Goal: Task Accomplishment & Management: Complete application form

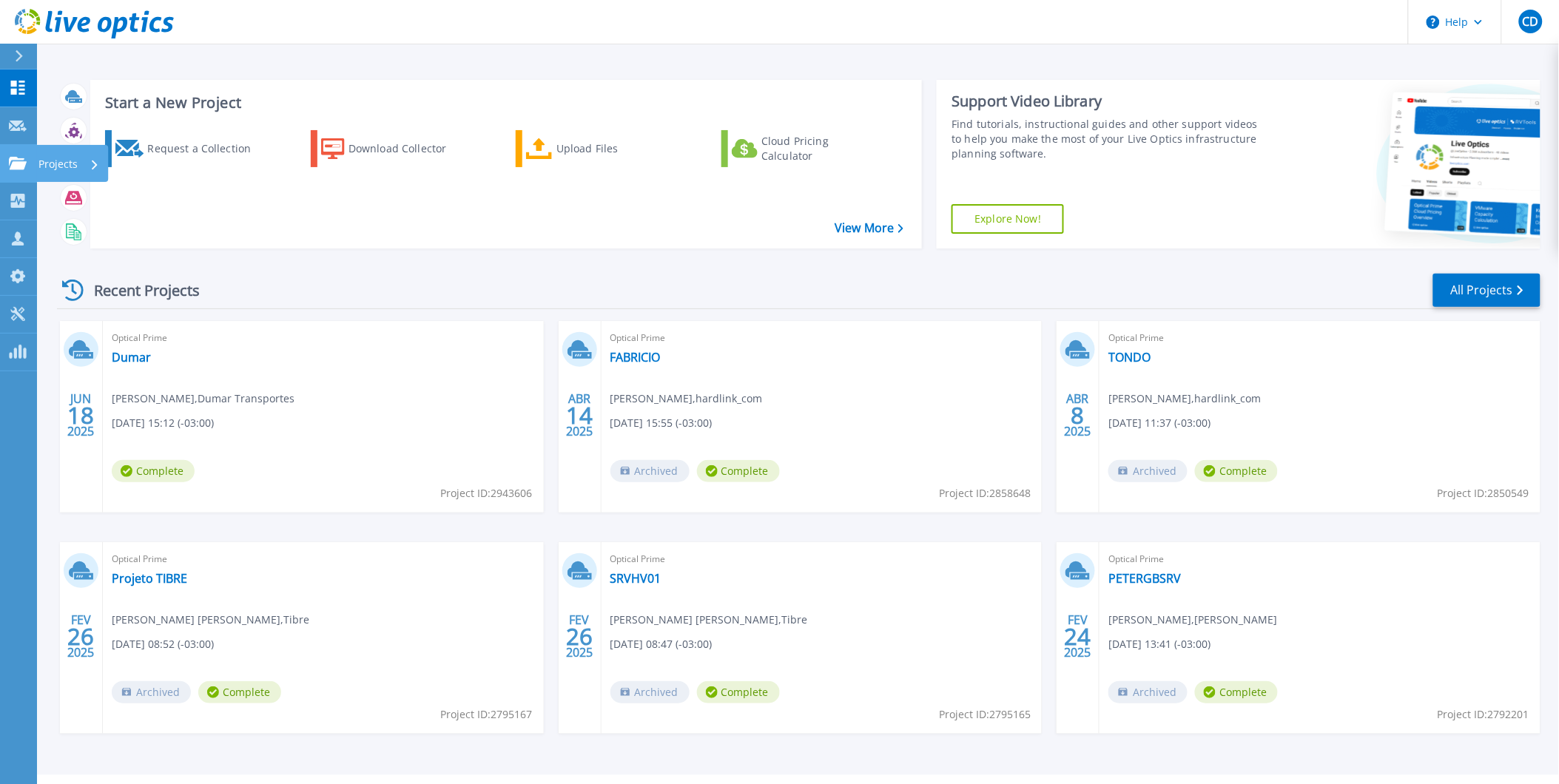
click at [46, 165] on p "Projects" at bounding box center [58, 163] width 39 height 39
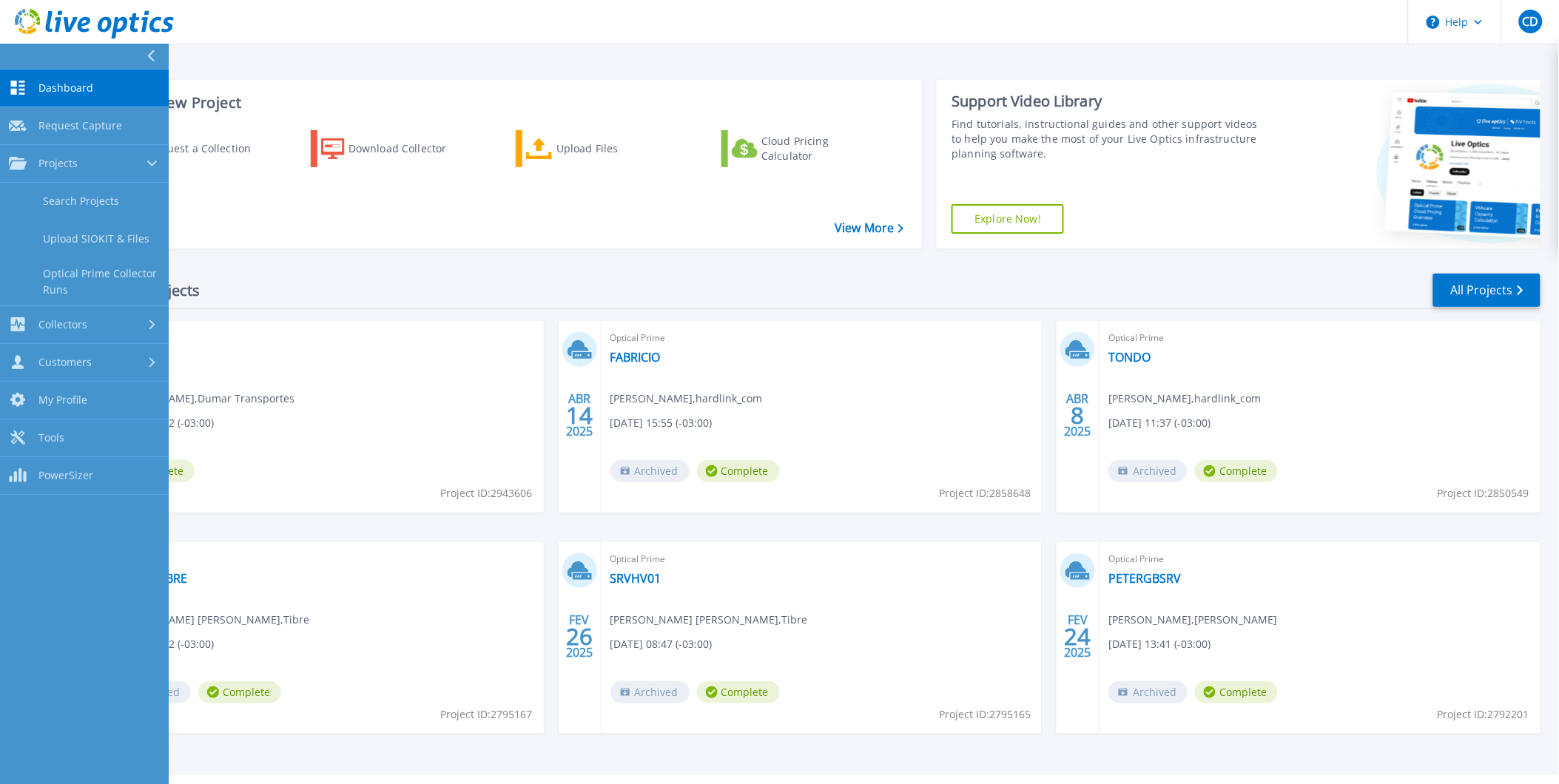
click at [72, 83] on span "Dashboard" at bounding box center [66, 88] width 55 height 13
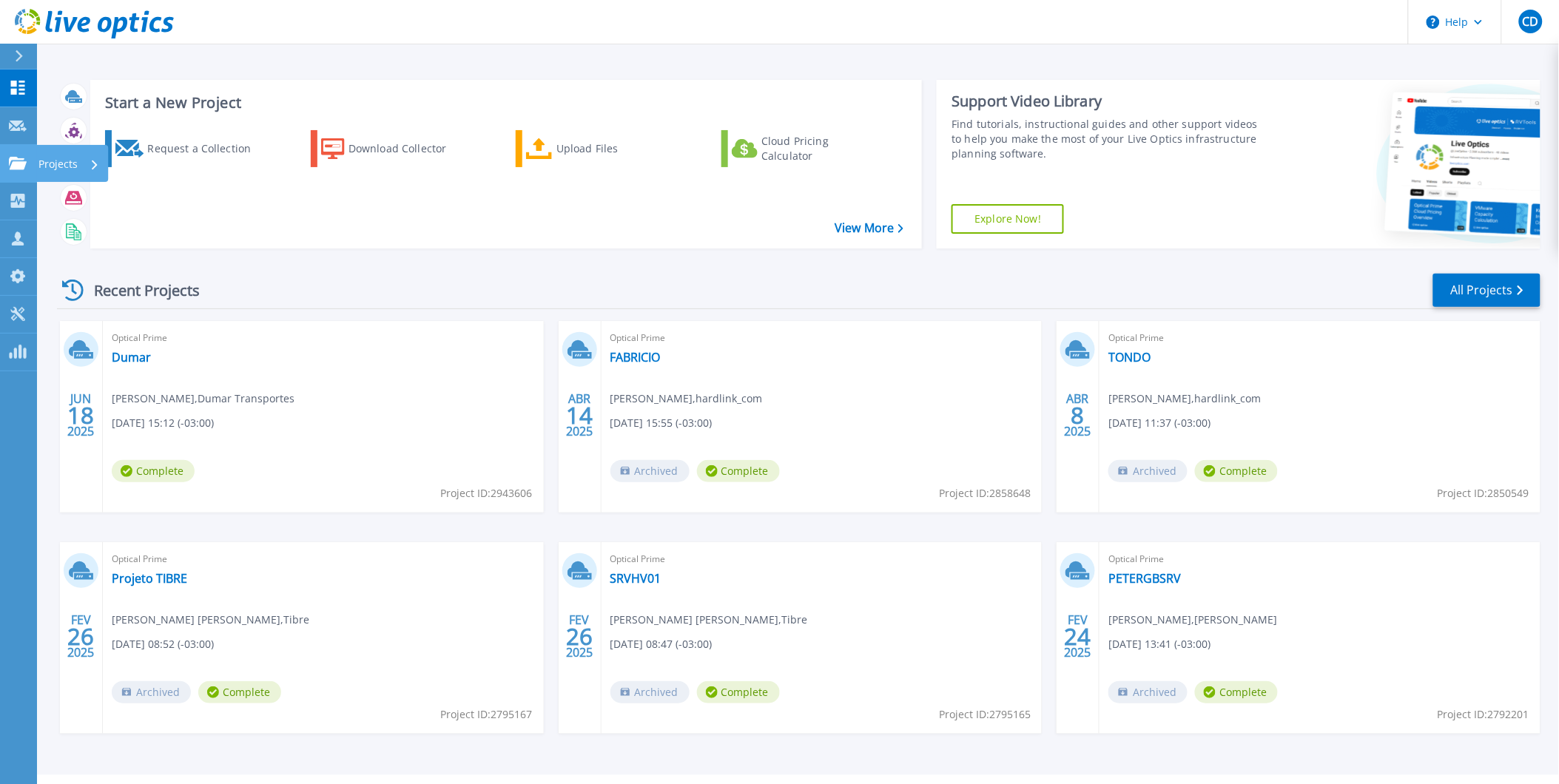
click at [33, 162] on link "Projects Projects" at bounding box center [18, 163] width 37 height 38
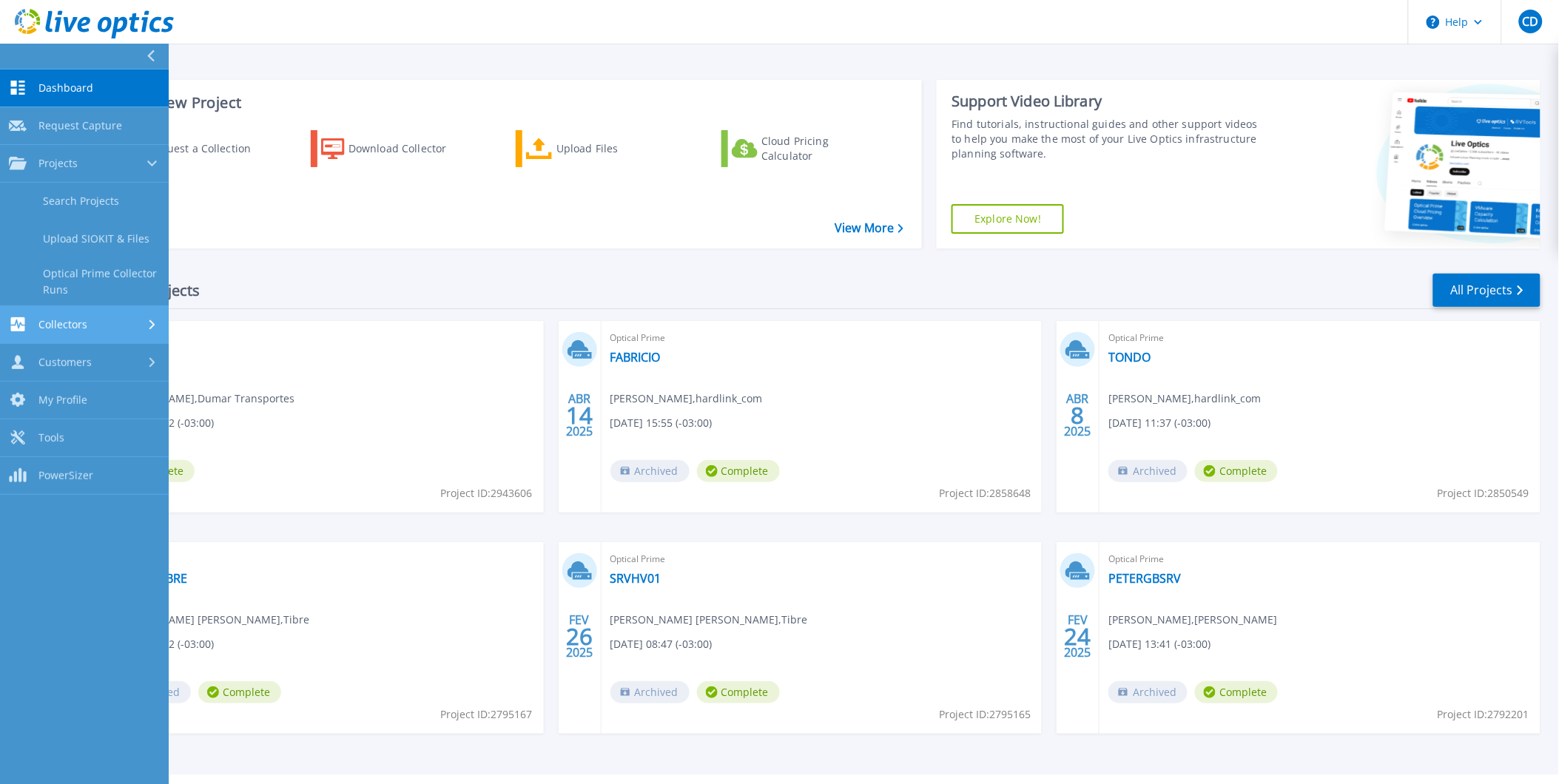
click at [77, 318] on span "Collectors" at bounding box center [63, 325] width 49 height 13
click at [77, 158] on span "Projects" at bounding box center [58, 163] width 39 height 13
click at [68, 119] on span "Request Capture" at bounding box center [80, 126] width 83 height 13
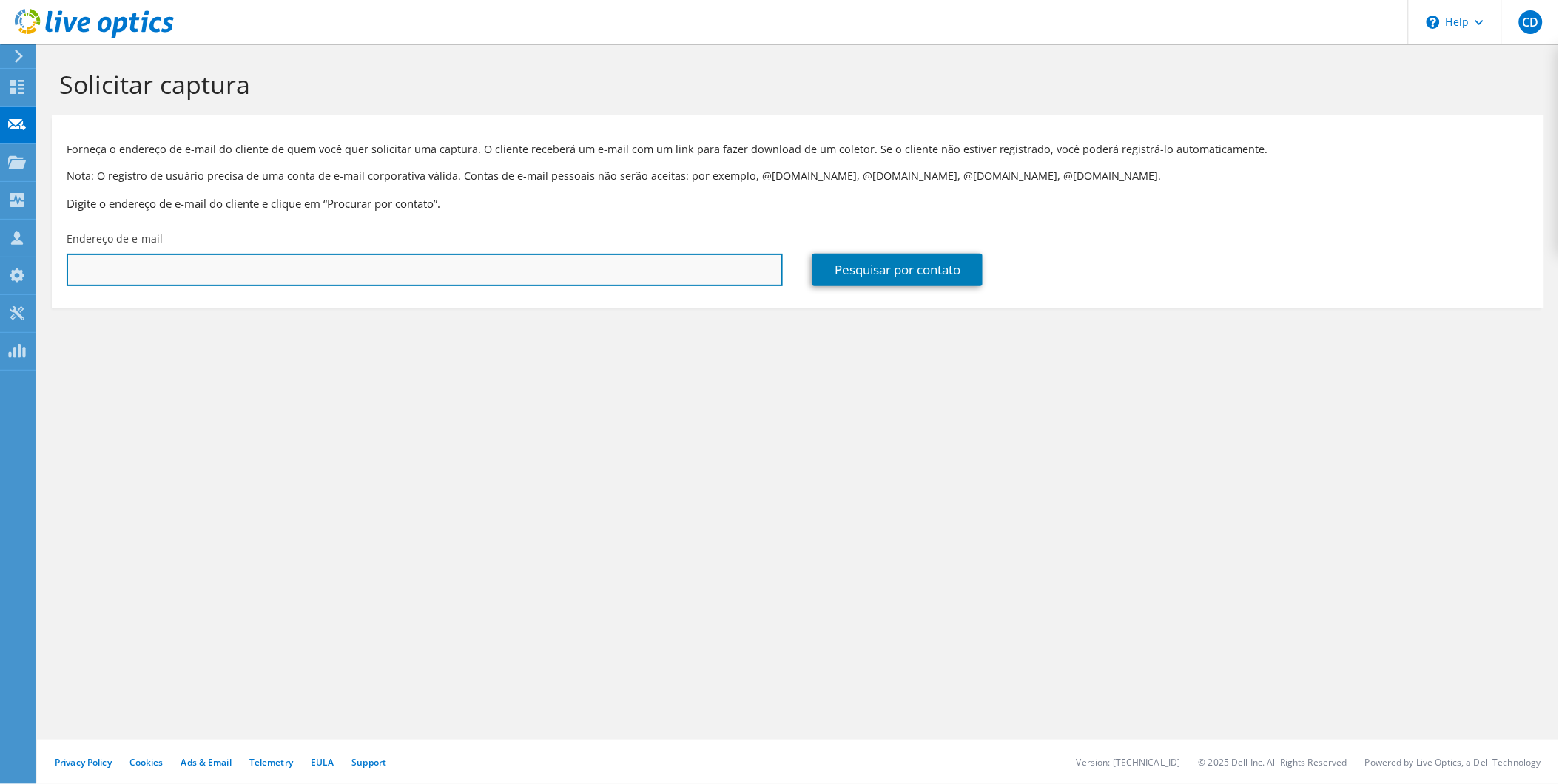
click at [138, 267] on input "text" at bounding box center [424, 270] width 716 height 32
paste input "[EMAIL_ADDRESS][DOMAIN_NAME]"
type input "[EMAIL_ADDRESS][DOMAIN_NAME]"
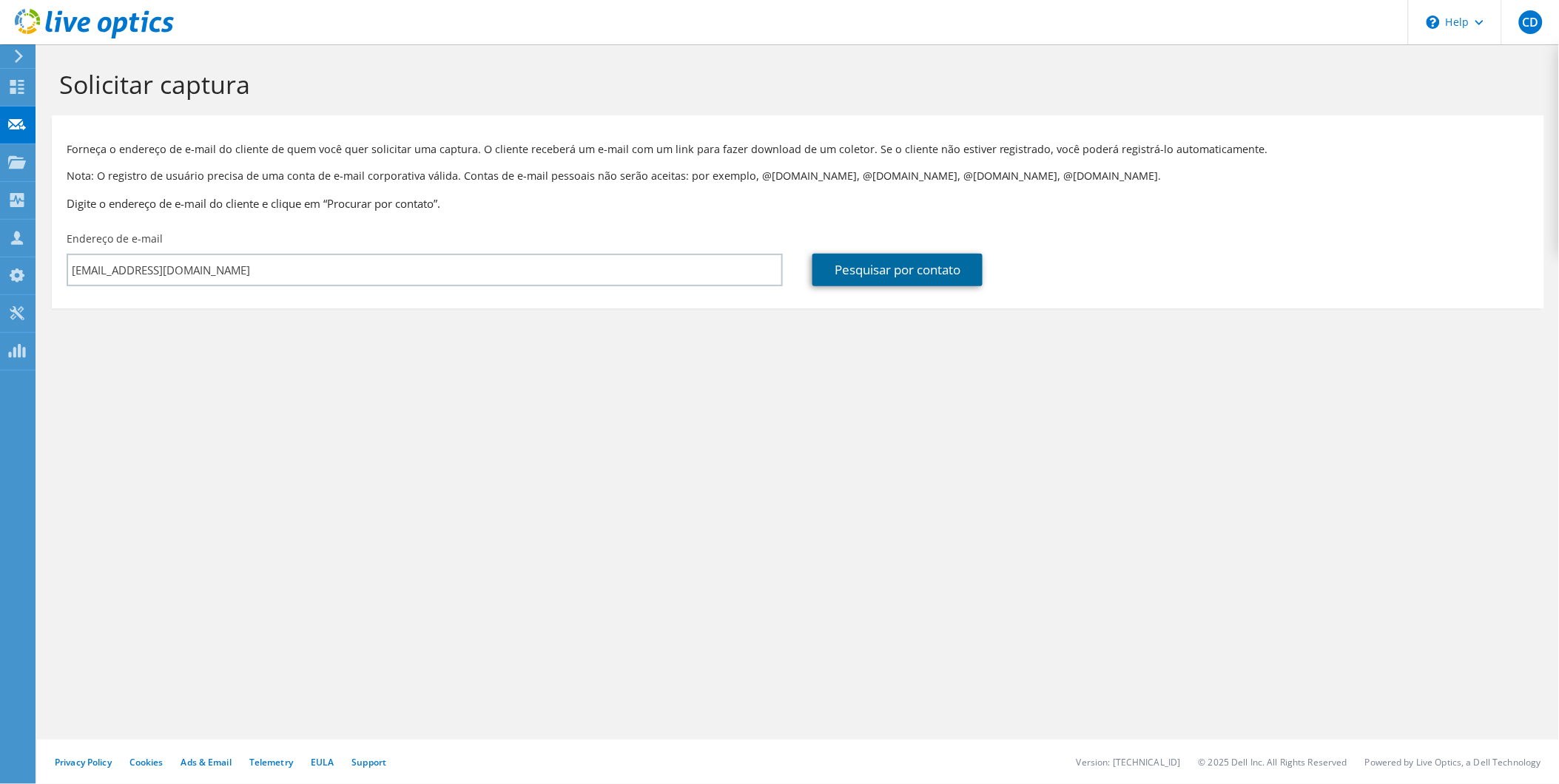
click at [917, 281] on link "Pesquisar por contato" at bounding box center [898, 270] width 170 height 32
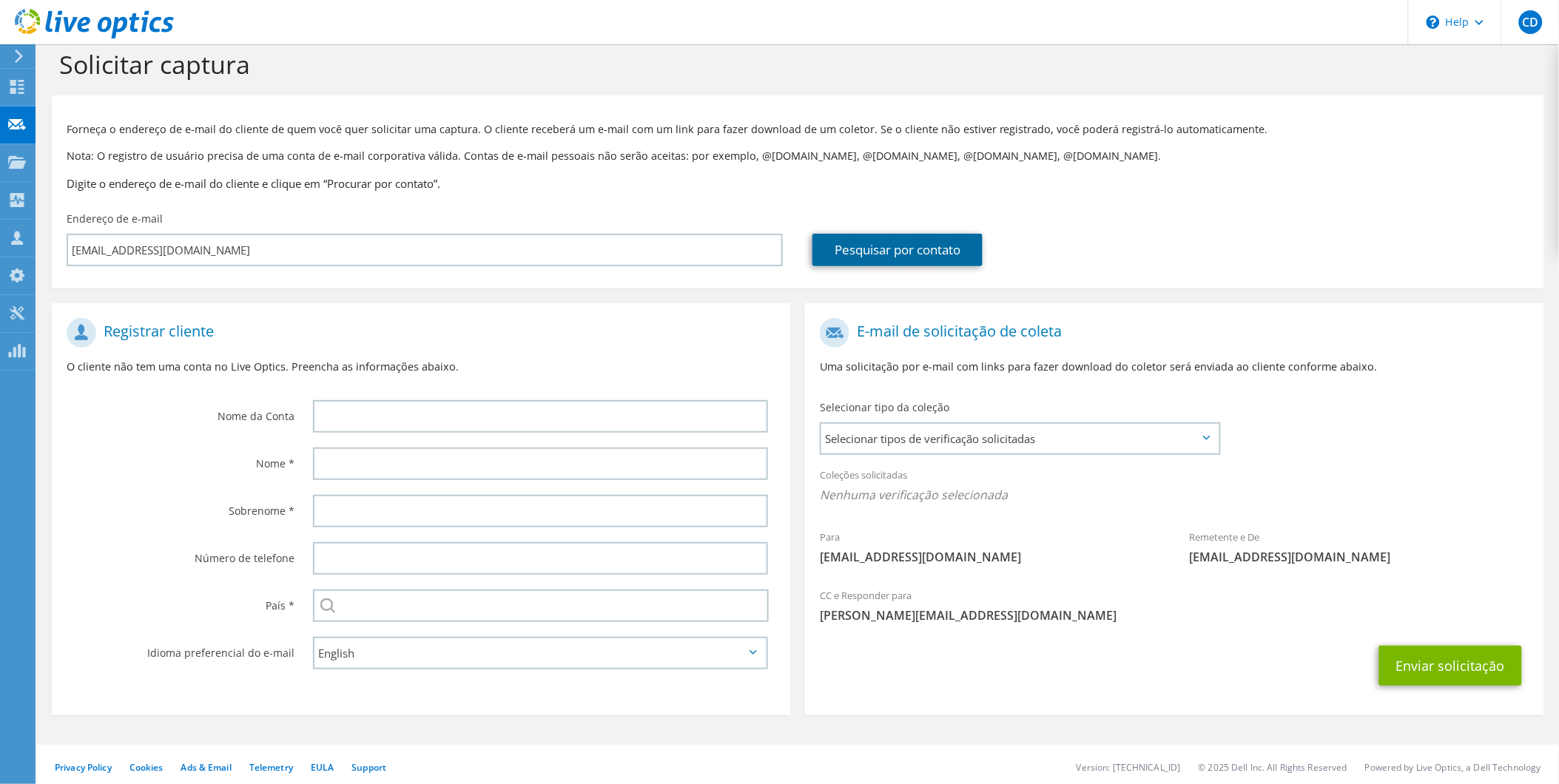
scroll to position [26, 0]
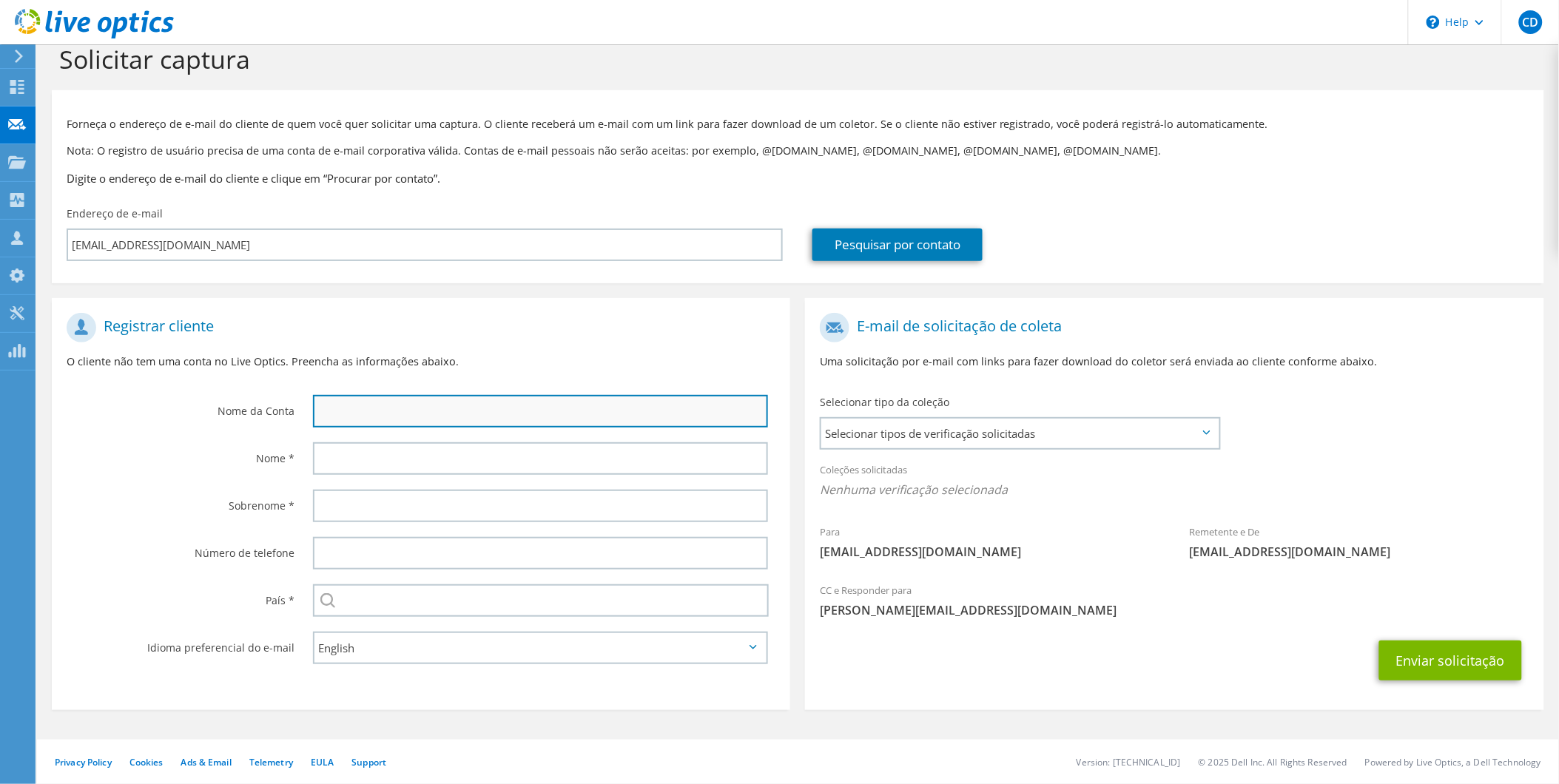
click at [344, 411] on input "text" at bounding box center [540, 411] width 455 height 32
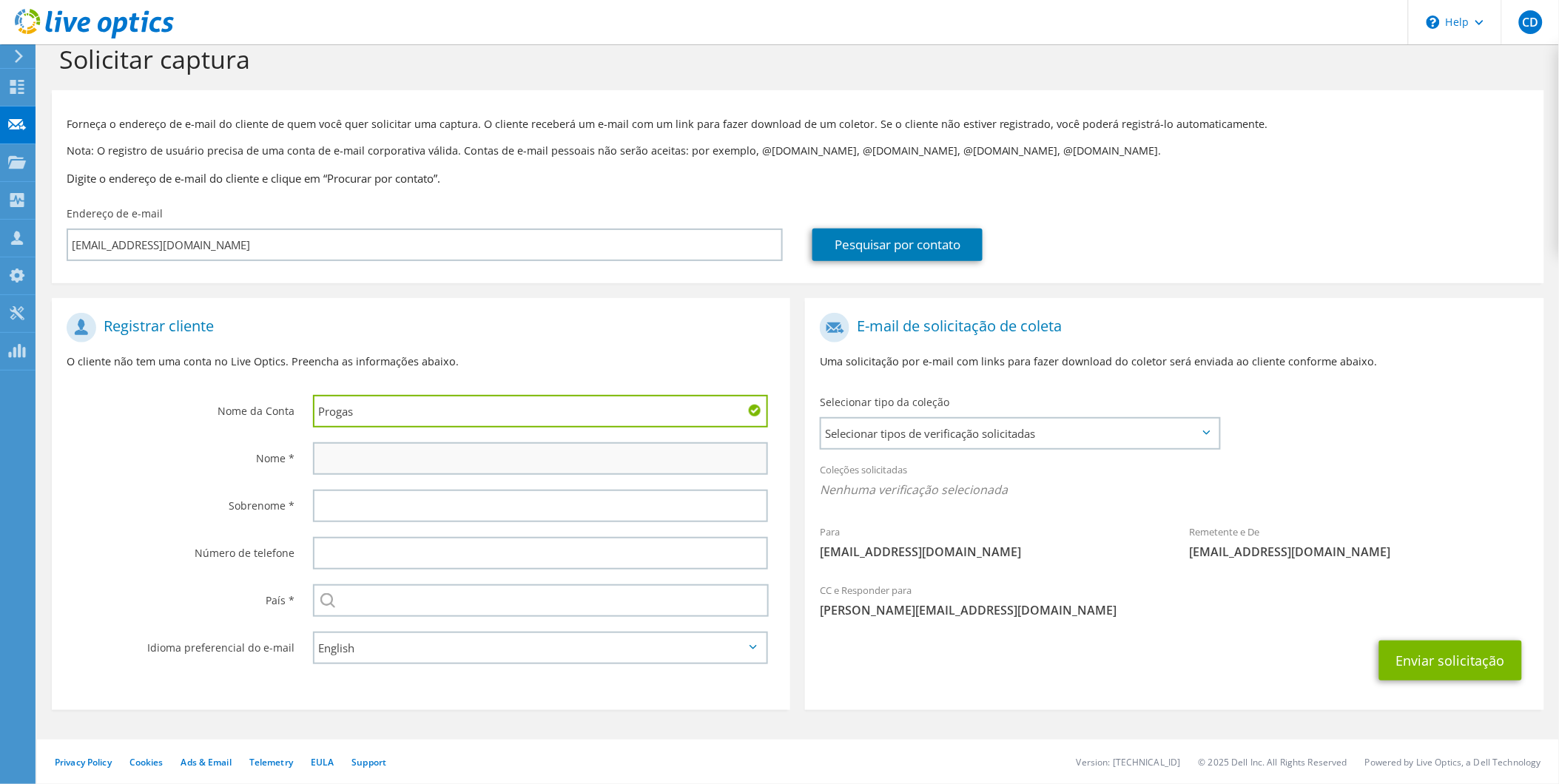
type input "Progas"
click at [440, 458] on input "text" at bounding box center [540, 458] width 455 height 32
type input "Evandro"
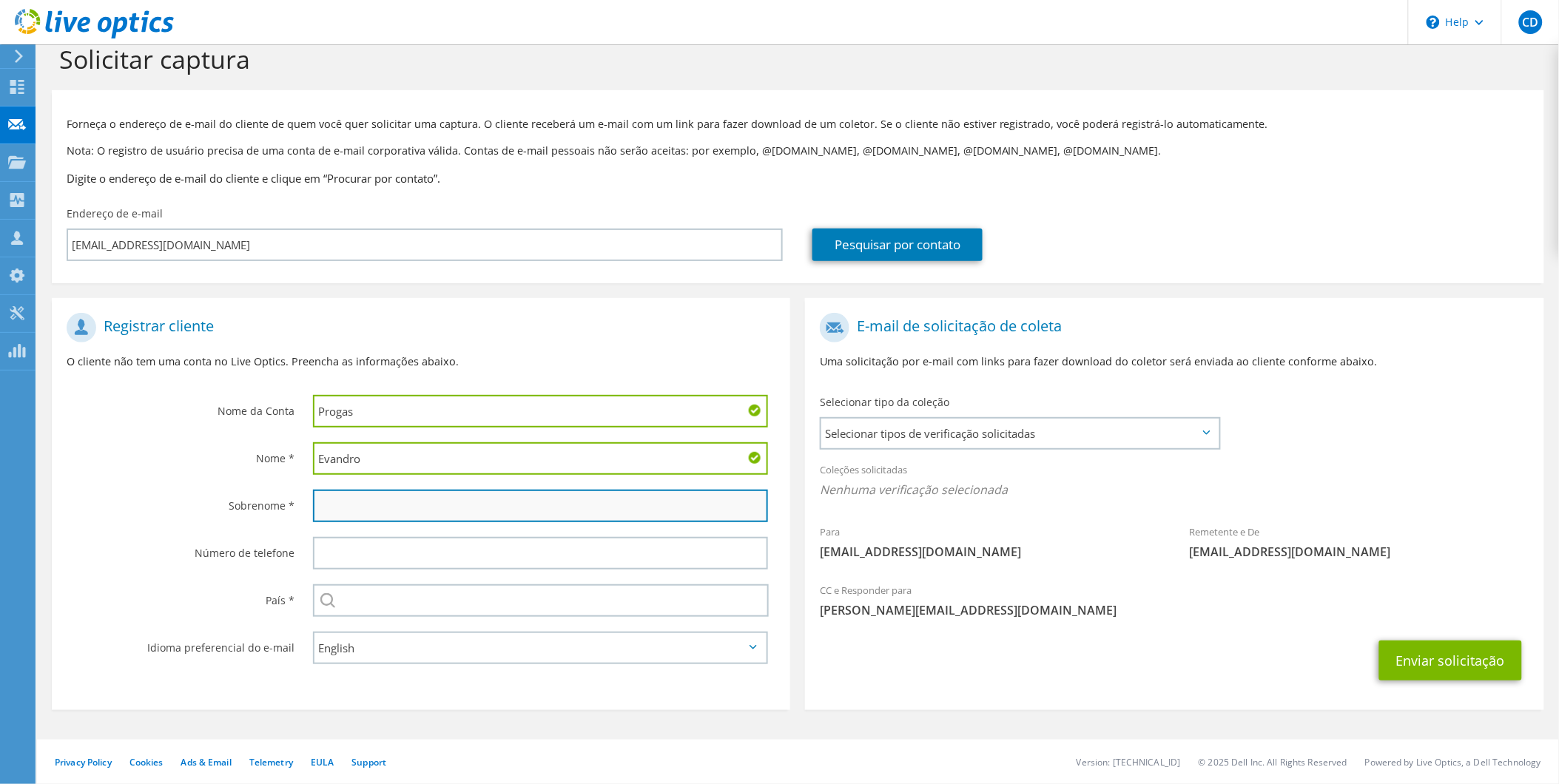
click at [380, 503] on input "text" at bounding box center [540, 505] width 455 height 32
click at [339, 498] on input "text" at bounding box center [540, 505] width 455 height 32
paste input "Zahn Stedile"
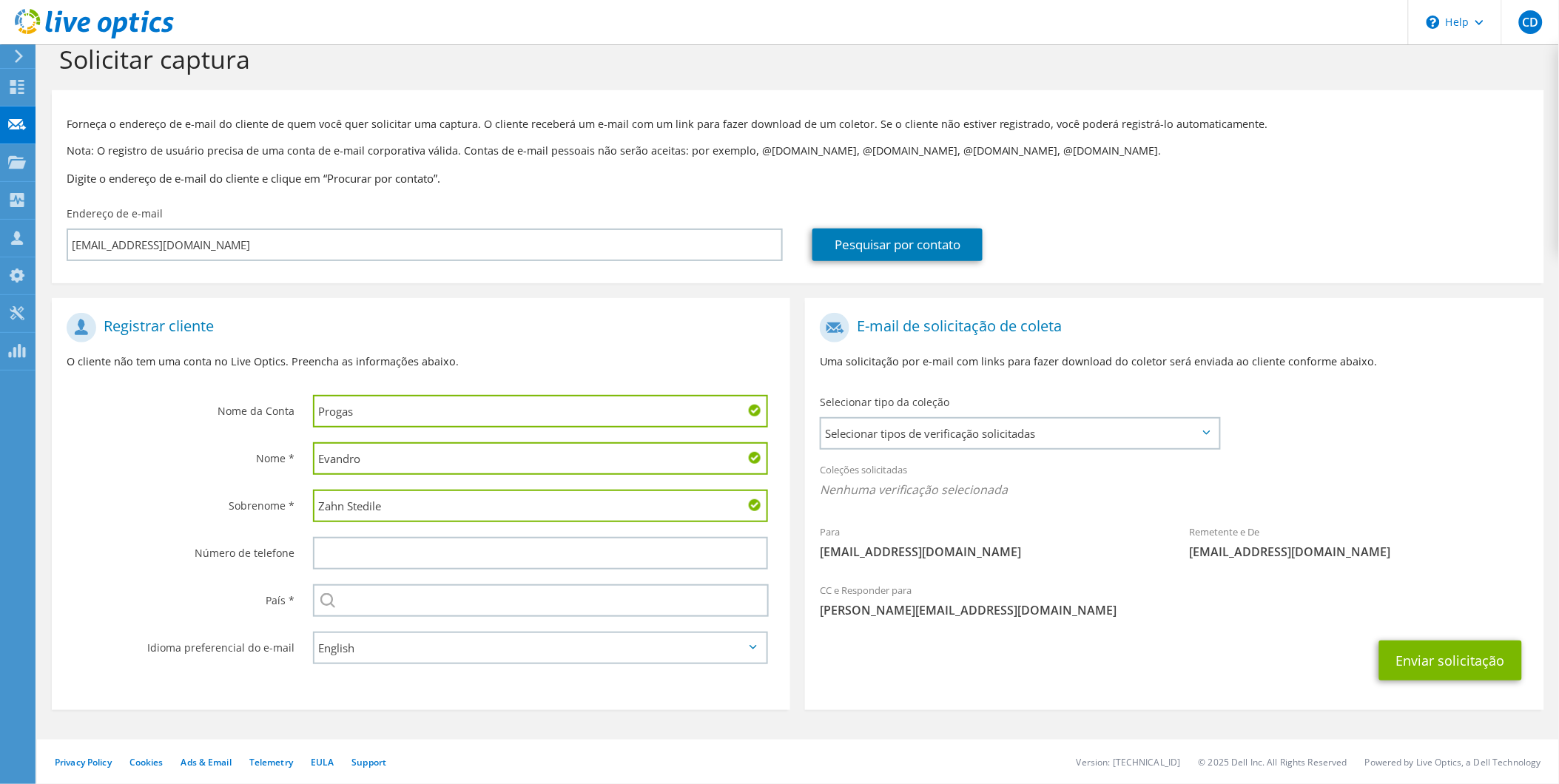
type input "Zahn Stedile"
drag, startPoint x: 121, startPoint y: 486, endPoint x: 120, endPoint y: 477, distance: 9.1
click at [120, 483] on div "Sobrenome *" at bounding box center [175, 505] width 247 height 46
click at [377, 594] on input "text" at bounding box center [540, 601] width 456 height 32
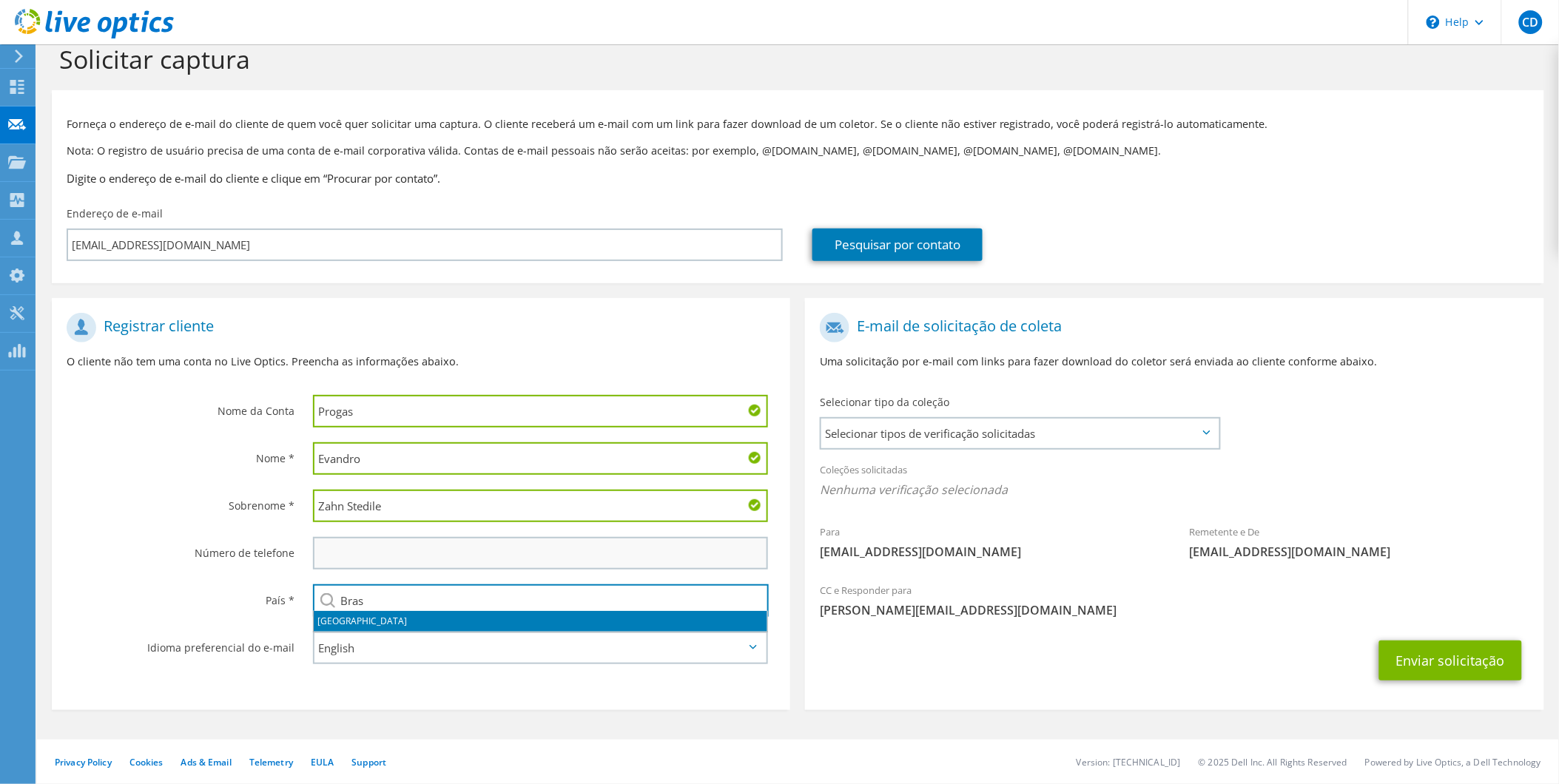
type input "[GEOGRAPHIC_DATA]"
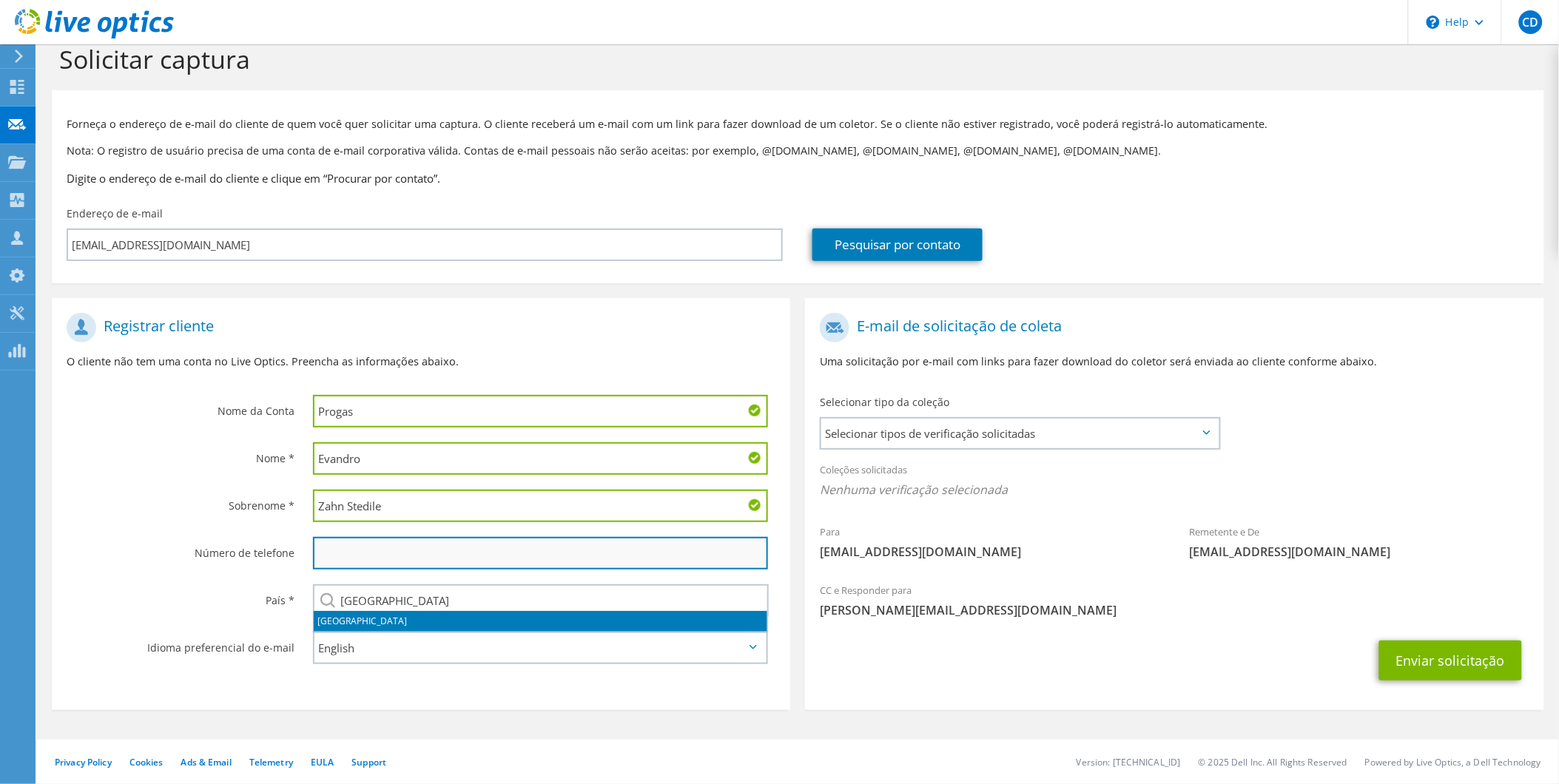
type input "5130176000"
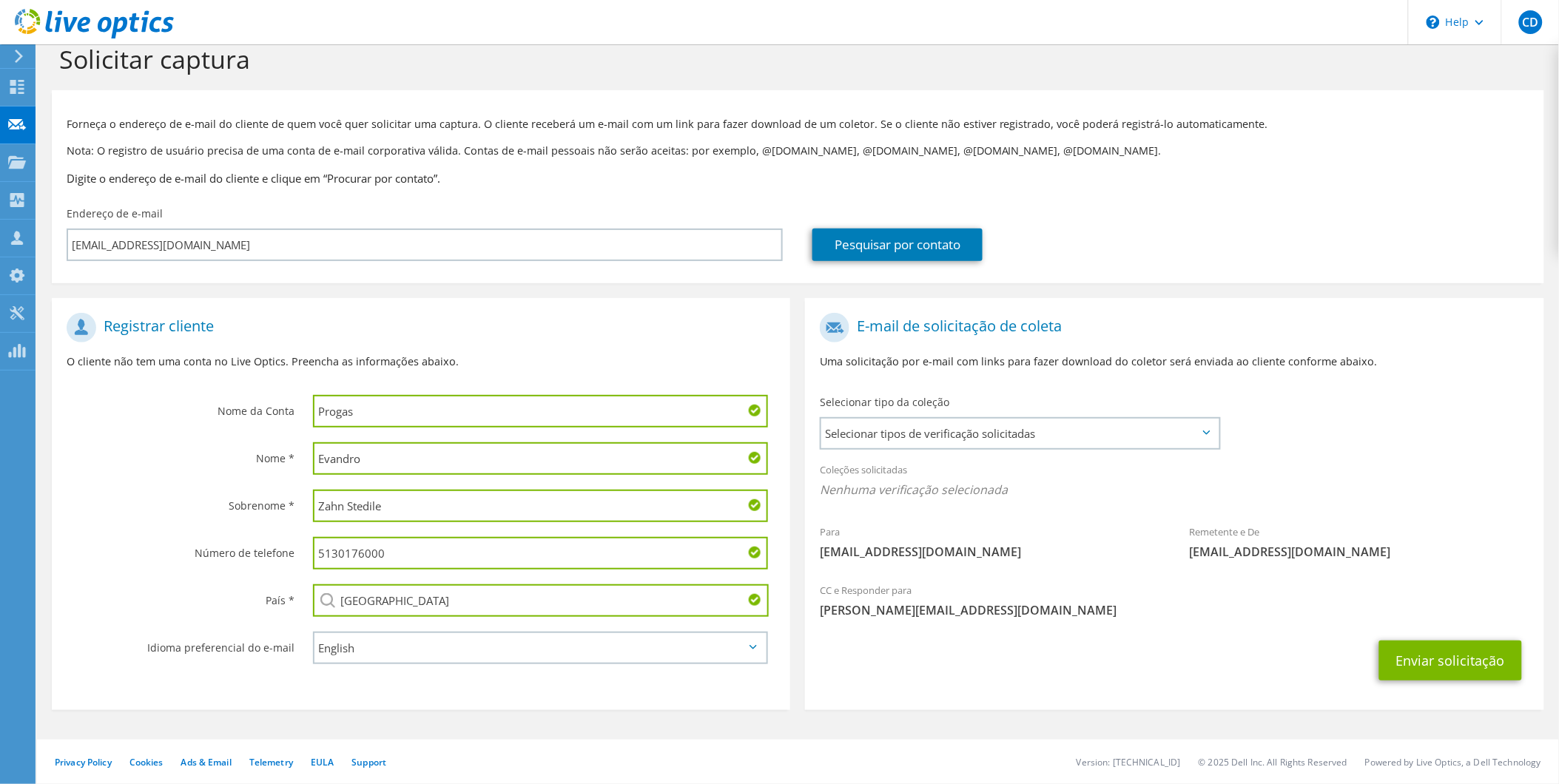
click at [160, 568] on div "Número de telefone" at bounding box center [175, 553] width 247 height 46
click at [396, 652] on select "English Deutsch Español Français Italiano Polski Português Русский 한국어 中文 日本語" at bounding box center [540, 648] width 455 height 32
select select "pt-BR"
click at [313, 632] on select "English Deutsch Español Français Italiano Polski Português Русский 한국어 中文 日本語" at bounding box center [540, 648] width 455 height 32
click at [683, 687] on section "Registrar cliente O cliente não tem uma conta no Live Optics. Preencha as infor…" at bounding box center [420, 504] width 738 height 412
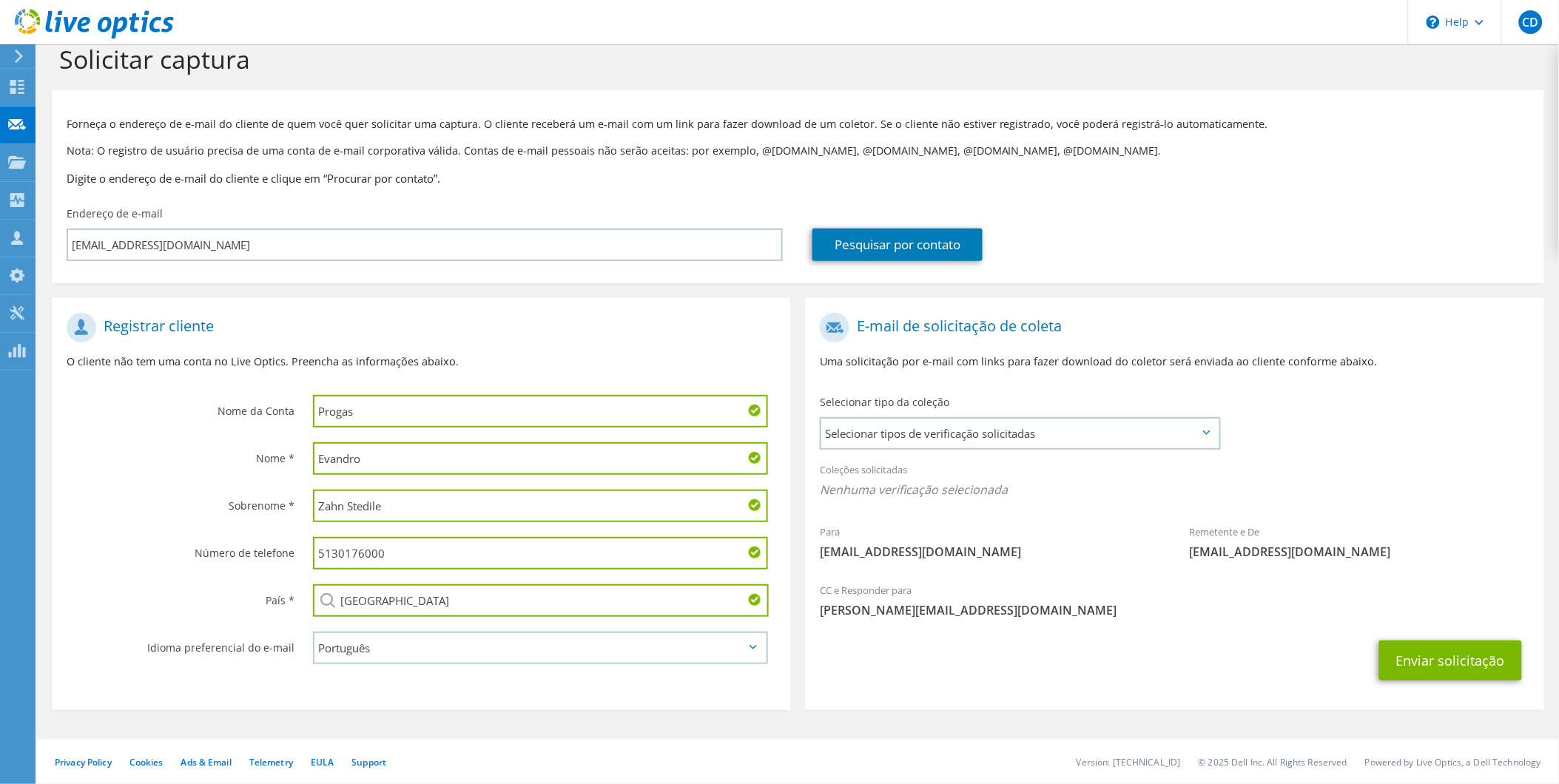
click at [996, 410] on div "Selecionar tipo da coleção Selecionar tipos de verificação solicitadas Server V…" at bounding box center [1020, 420] width 401 height 52
click at [1011, 434] on span "Selecionar tipos de verificação solicitadas" at bounding box center [1019, 433] width 397 height 29
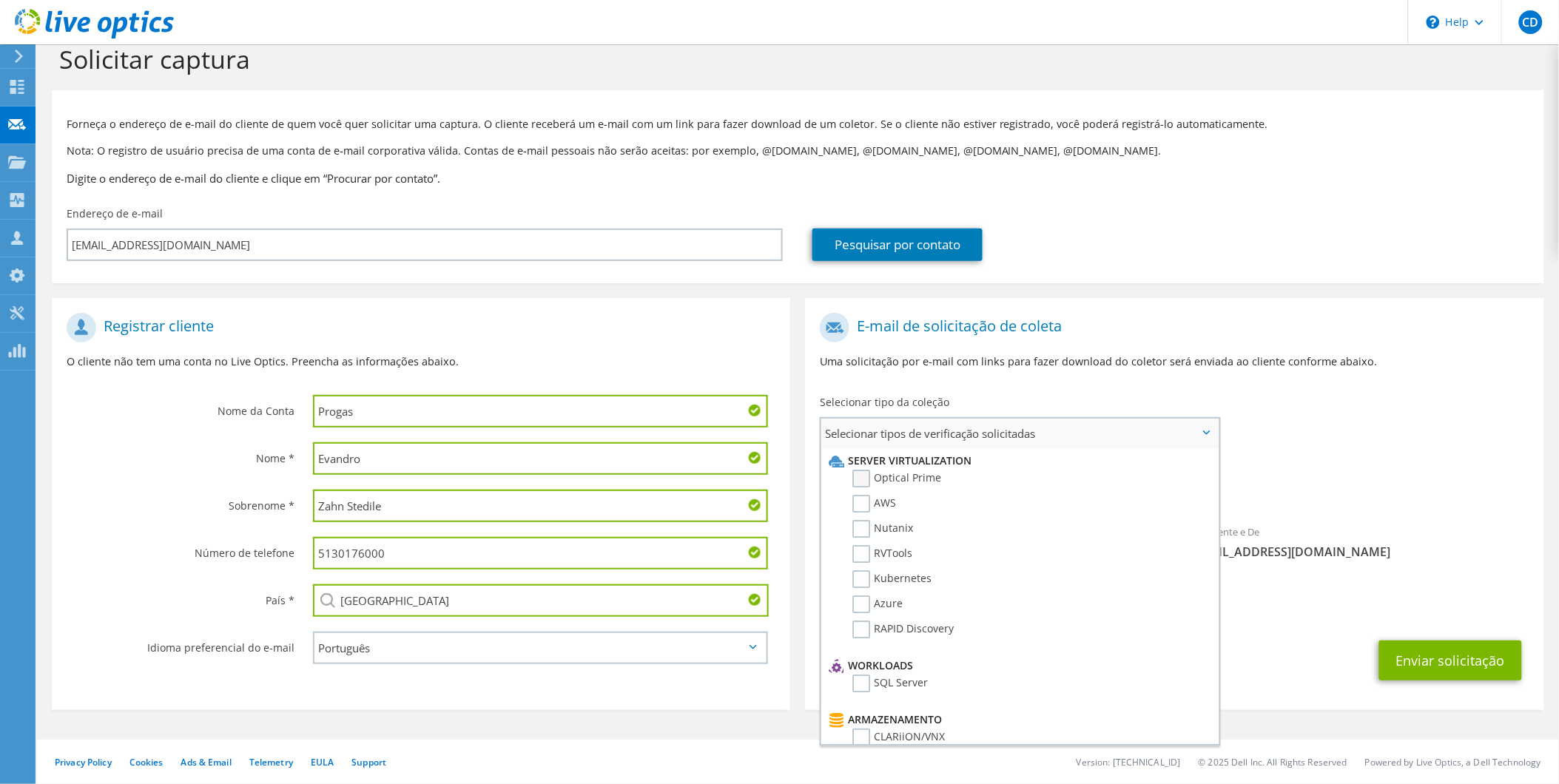
click at [890, 477] on label "Optical Prime" at bounding box center [897, 478] width 89 height 18
click at [0, 0] on input "Optical Prime" at bounding box center [0, 0] width 0 height 0
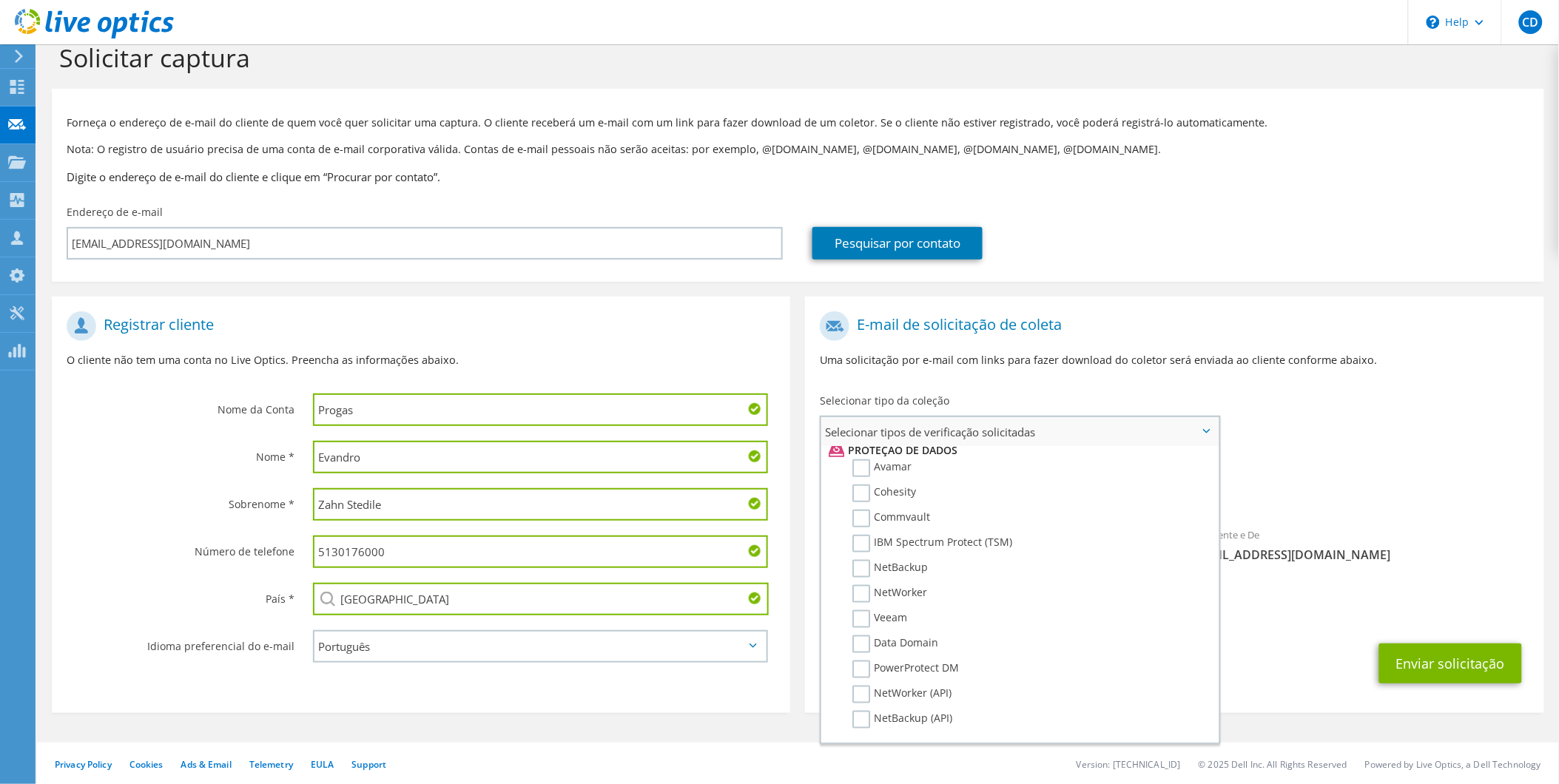
scroll to position [658, 0]
click at [867, 601] on label "Veeam" at bounding box center [880, 609] width 55 height 18
click at [0, 0] on input "Veeam" at bounding box center [0, 0] width 0 height 0
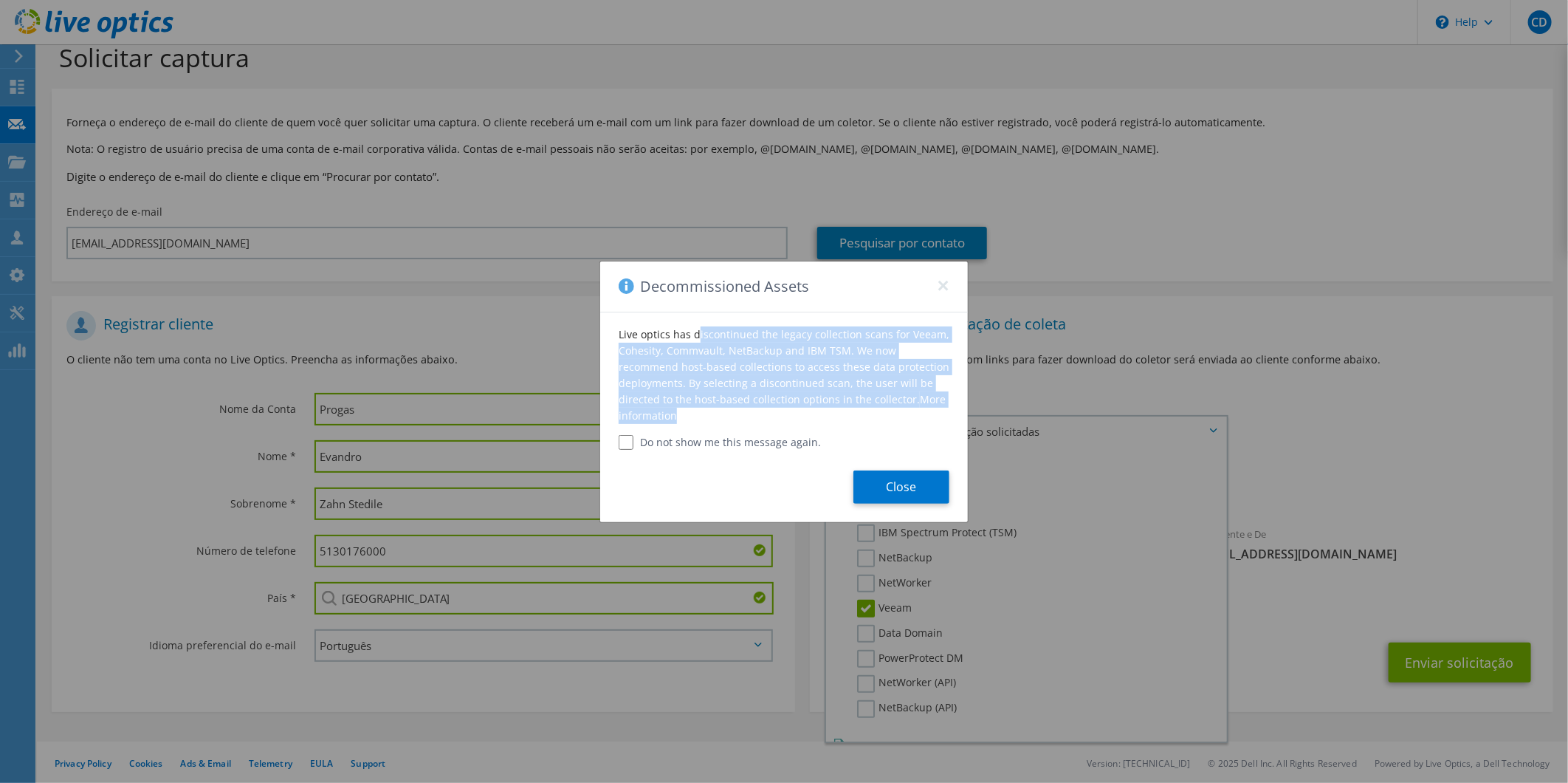
drag, startPoint x: 681, startPoint y: 417, endPoint x: 618, endPoint y: 336, distance: 102.6
click at [618, 336] on div "Live optics has discontinued the legacy collection scans for Veeam, Cohesity, C…" at bounding box center [784, 381] width 368 height 138
drag, startPoint x: 618, startPoint y: 336, endPoint x: 645, endPoint y: 356, distance: 33.6
copy div "Live optics has discontinued the legacy collection scans for Veeam, Cohesity, C…"
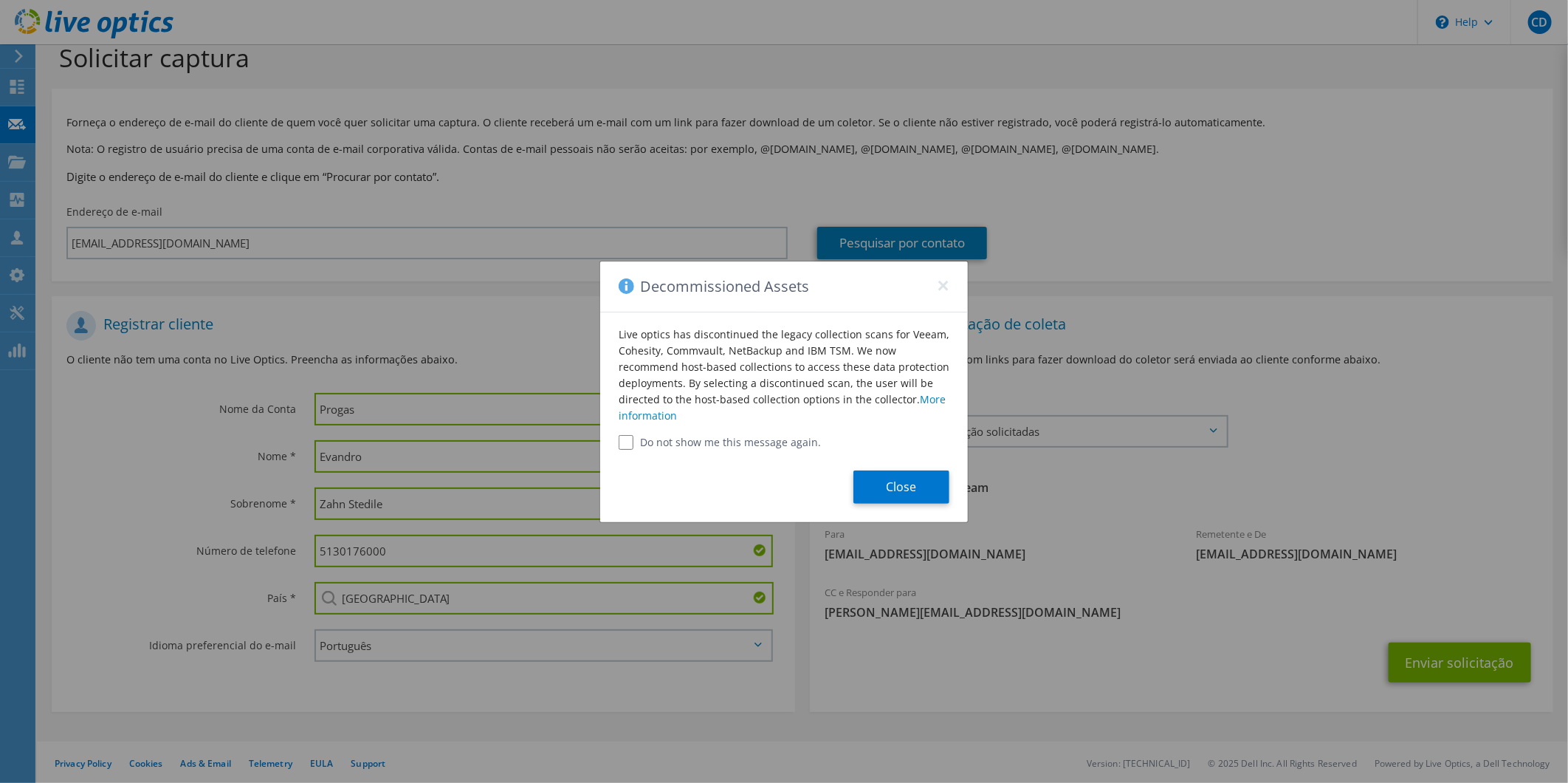
click at [952, 277] on div "Decommissioned Assets ×" at bounding box center [784, 287] width 368 height 51
click at [938, 282] on button "×" at bounding box center [943, 281] width 12 height 12
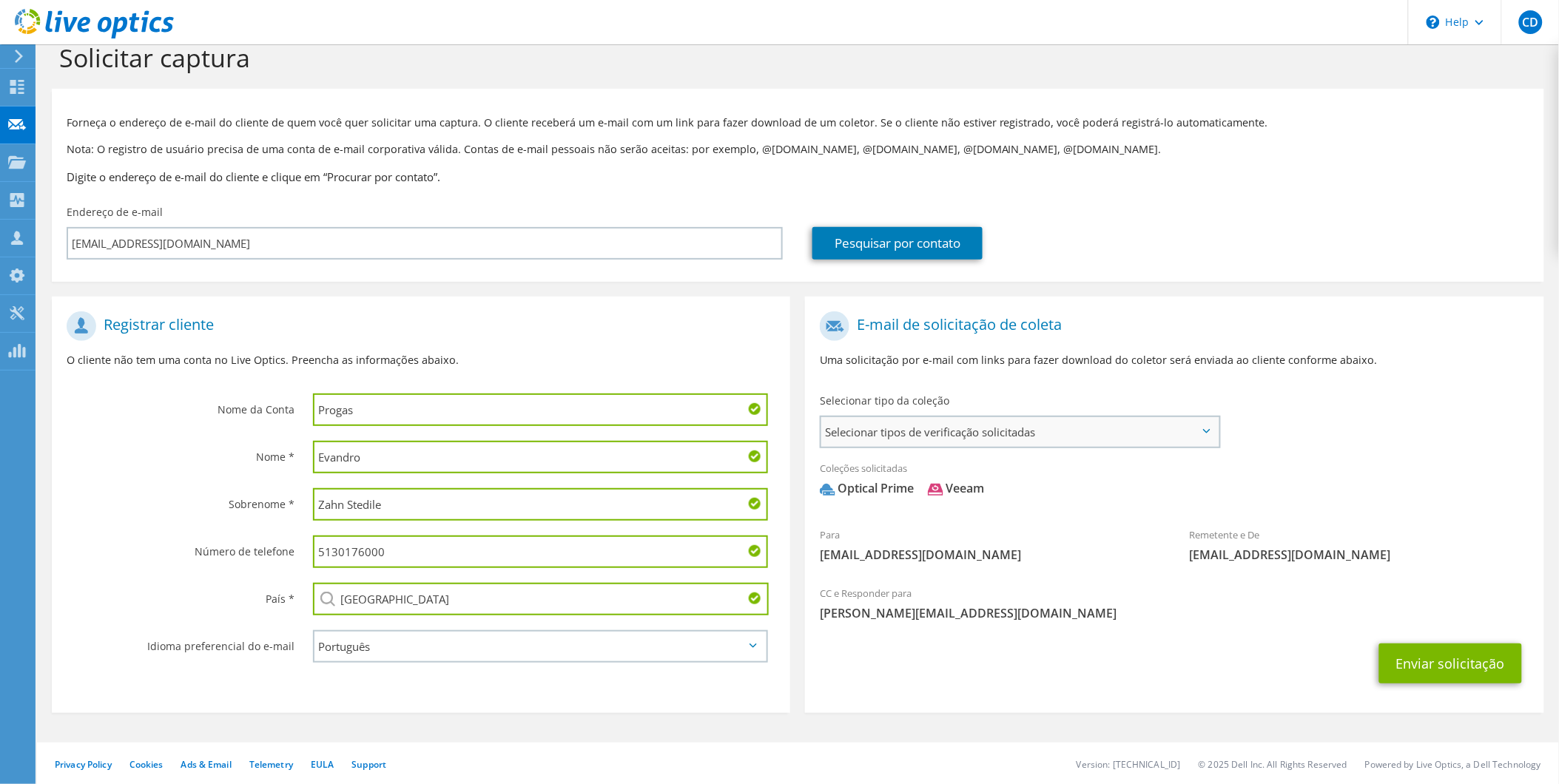
click at [1204, 427] on span "Selecionar tipos de verificação solicitadas" at bounding box center [1019, 432] width 397 height 29
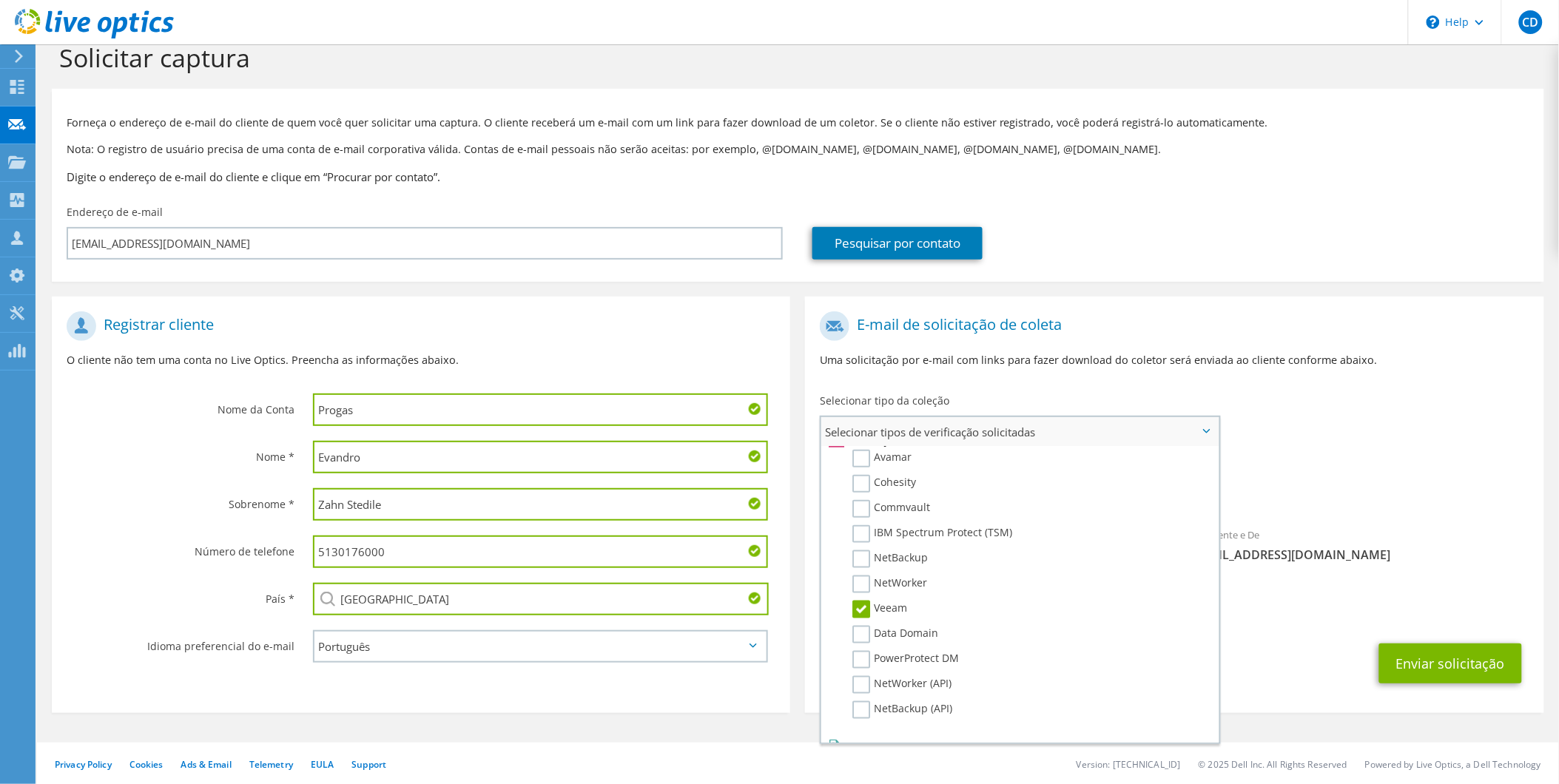
click at [859, 601] on label "Veeam" at bounding box center [880, 609] width 55 height 18
click at [0, 0] on input "Veeam" at bounding box center [0, 0] width 0 height 0
click at [1416, 476] on div "Coleções solicitadas Nenhuma verificação selecionada Optical Prime" at bounding box center [1174, 482] width 738 height 60
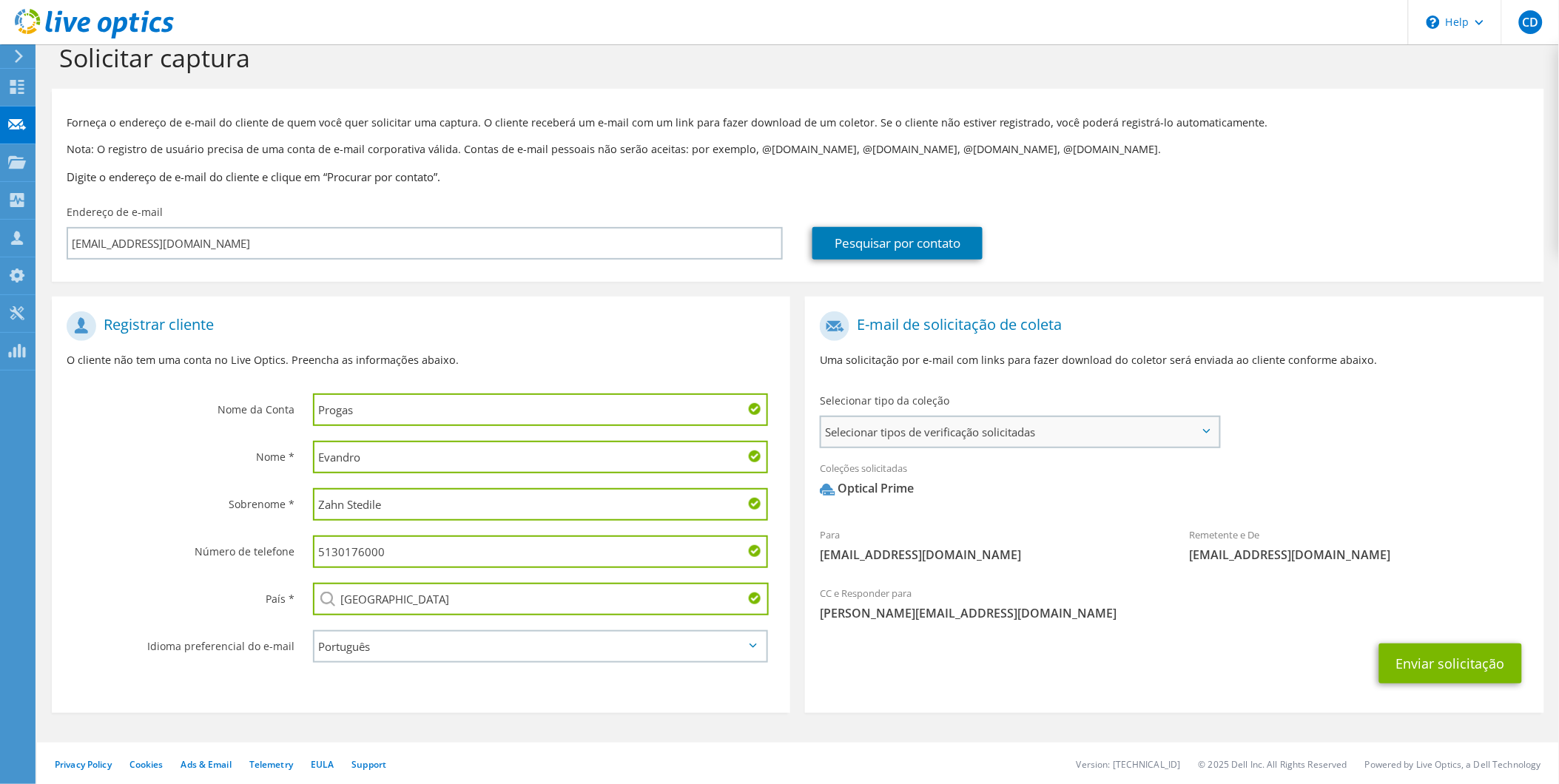
scroll to position [31, 0]
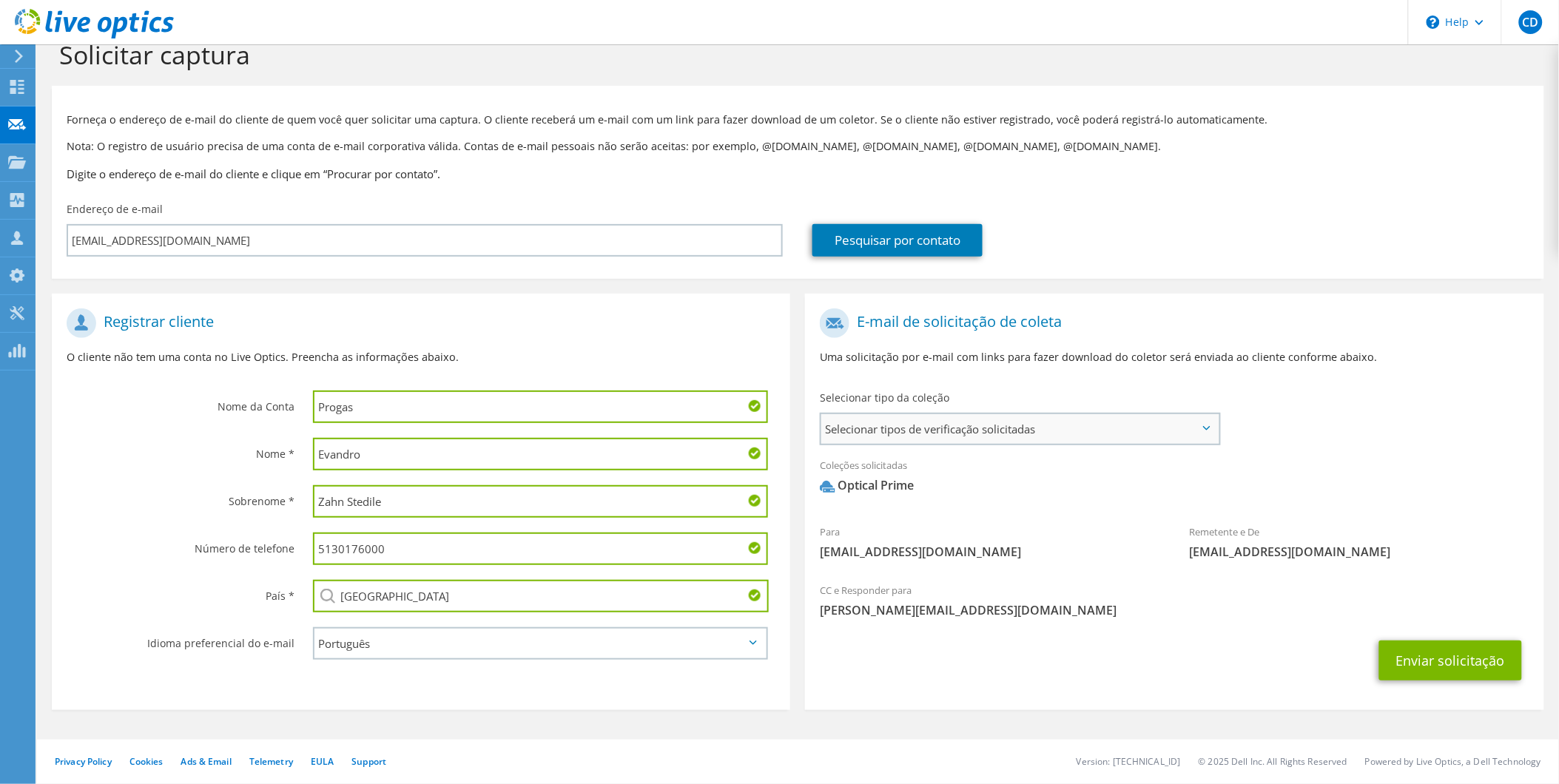
click at [1158, 433] on span "Selecionar tipos de verificação solicitadas" at bounding box center [1019, 428] width 397 height 29
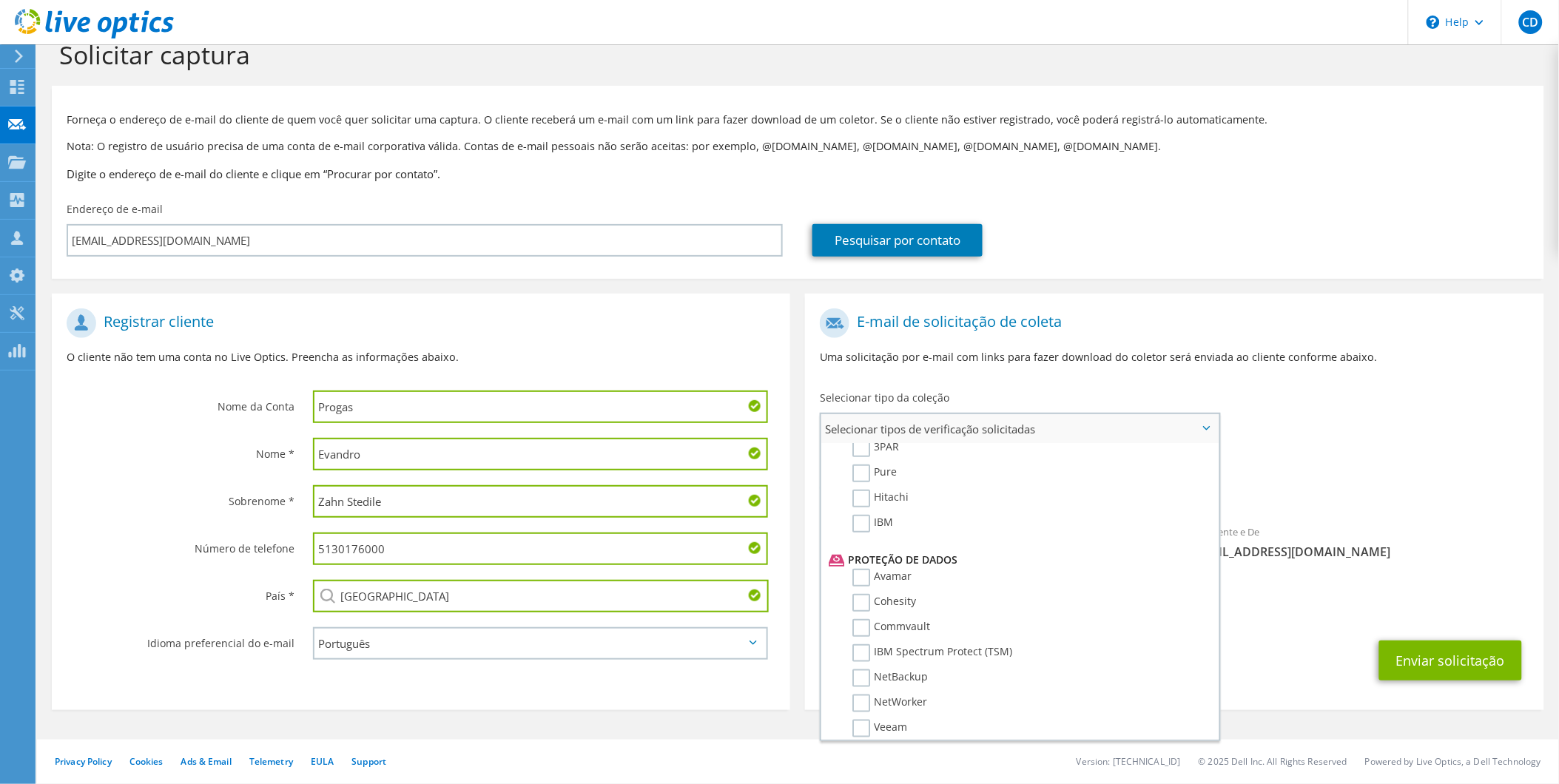
scroll to position [658, 0]
drag, startPoint x: 1386, startPoint y: 490, endPoint x: 1433, endPoint y: 603, distance: 122.4
click at [1388, 490] on span "Optical Prime" at bounding box center [1174, 489] width 709 height 25
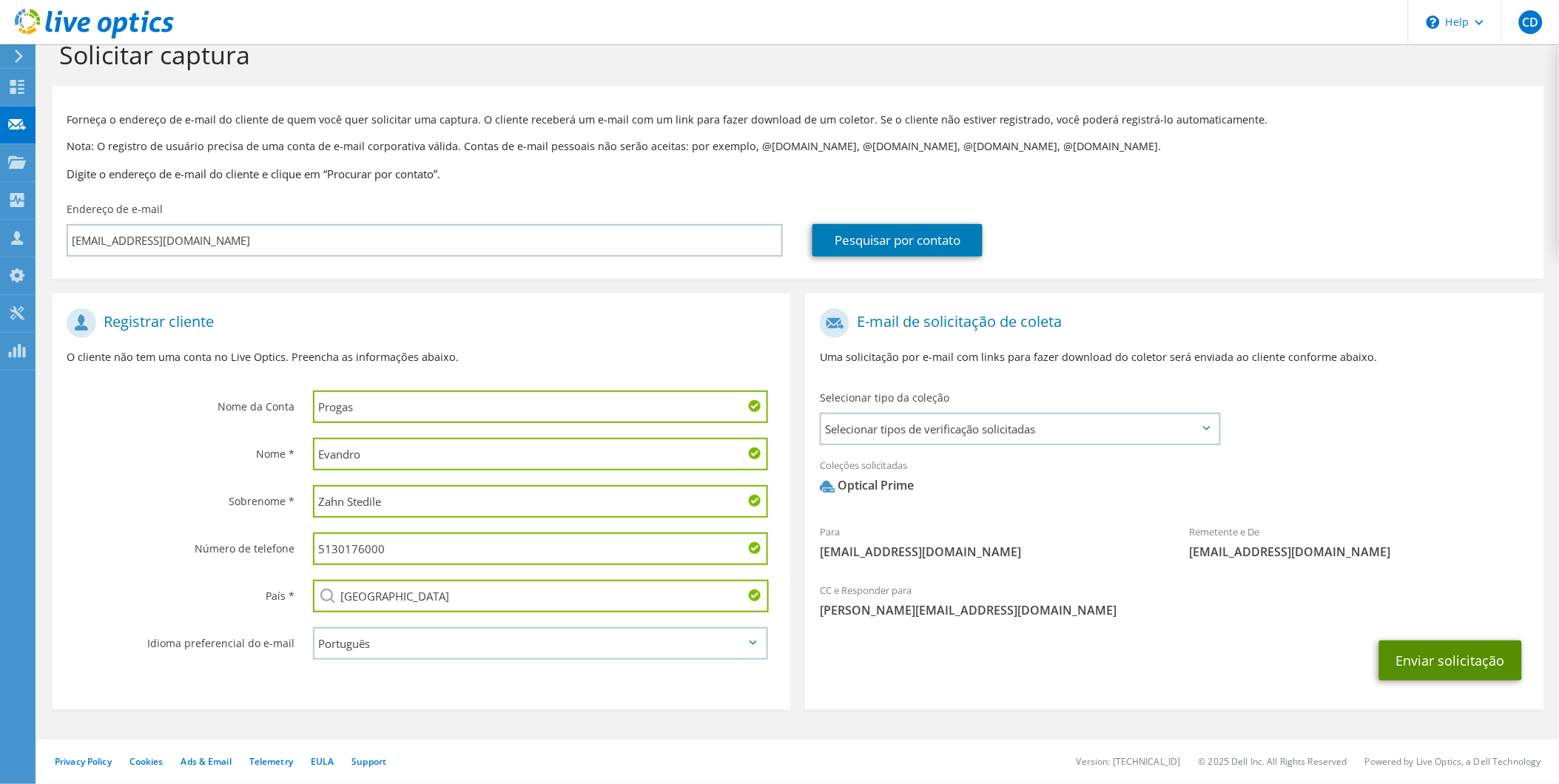
click at [1460, 662] on button "Enviar solicitação" at bounding box center [1449, 660] width 143 height 40
